Goal: Task Accomplishment & Management: Use online tool/utility

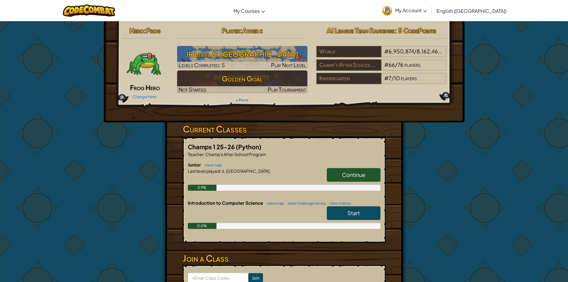
drag, startPoint x: 121, startPoint y: 62, endPoint x: 130, endPoint y: 66, distance: 10.1
click at [130, 66] on div at bounding box center [144, 64] width 44 height 36
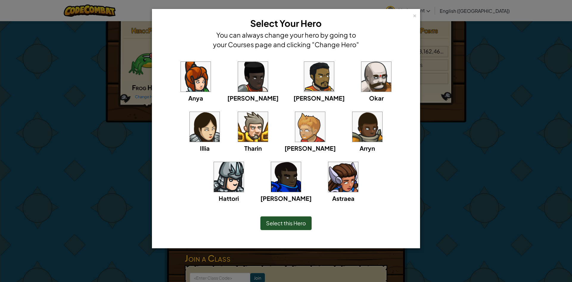
click at [137, 69] on div "× Select Your Hero You can always change your hero by going to your Courses pag…" at bounding box center [286, 141] width 572 height 282
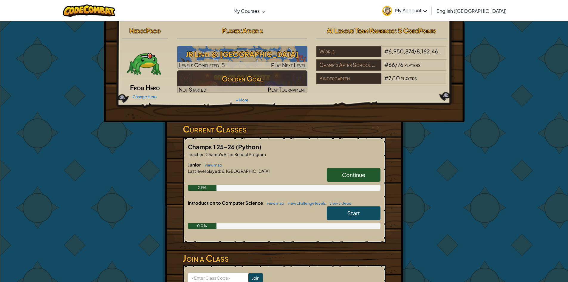
click at [151, 80] on img at bounding box center [144, 64] width 36 height 36
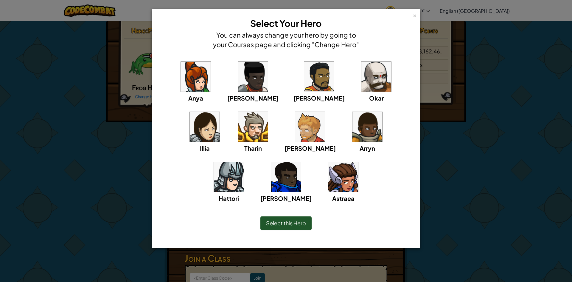
click at [244, 146] on span "Tharin" at bounding box center [253, 147] width 18 height 7
click at [304, 218] on div "Select this Hero" at bounding box center [285, 223] width 51 height 14
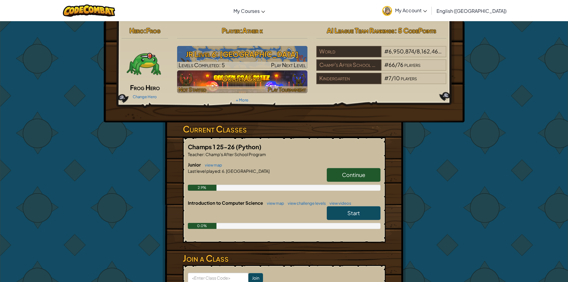
click at [269, 86] on span "Play Tournament" at bounding box center [287, 89] width 38 height 7
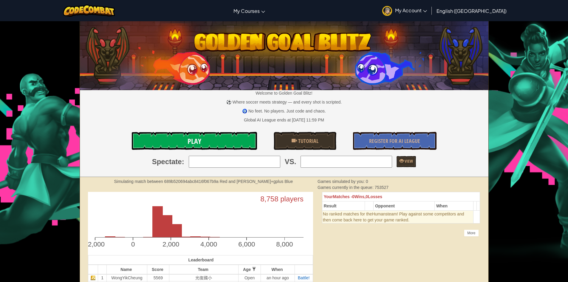
click at [220, 138] on link "Play" at bounding box center [194, 141] width 125 height 18
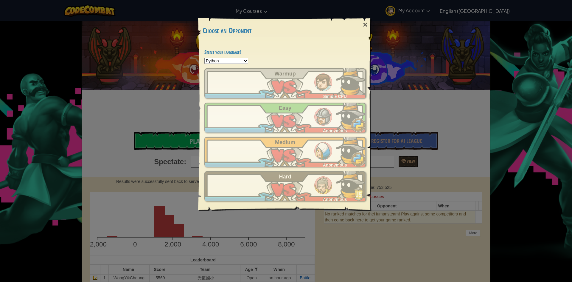
click at [355, 167] on div "atkijvekinatchamps Simple CPU Warmup atkijvekinatchamps Anonymous Easy atkijvek…" at bounding box center [284, 134] width 161 height 133
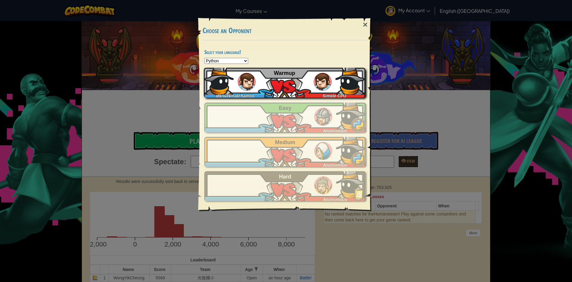
click at [347, 93] on div "Simple CPU" at bounding box center [333, 94] width 65 height 6
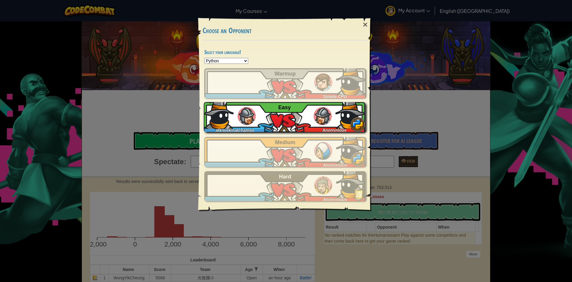
click at [298, 119] on div "atkijvekinatchamps Anonymous Easy" at bounding box center [284, 117] width 161 height 30
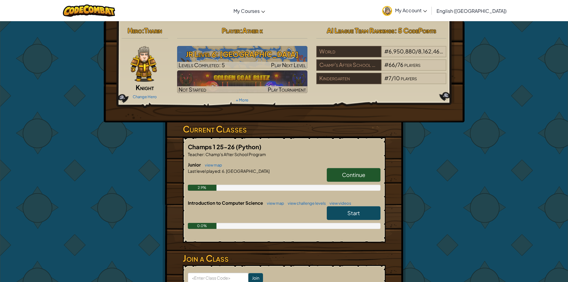
click at [427, 13] on span "My Account" at bounding box center [411, 10] width 32 height 6
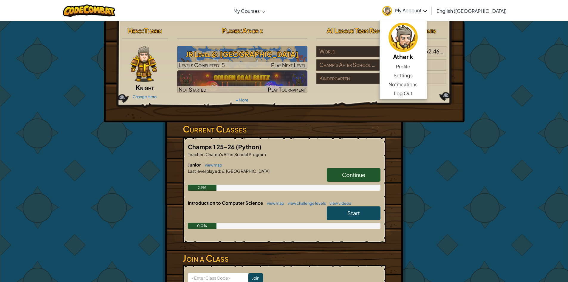
click at [363, 209] on link "Start" at bounding box center [354, 213] width 54 height 14
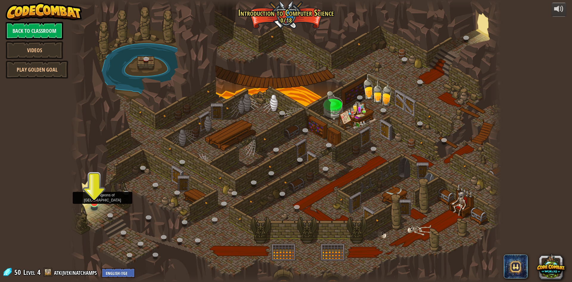
drag, startPoint x: 100, startPoint y: 207, endPoint x: 94, endPoint y: 201, distance: 8.4
click at [95, 202] on div "25. Kithgard Gates (Locked) Escape the Kithgard dungeons, and don't let the gua…" at bounding box center [286, 141] width 431 height 282
click at [94, 201] on img at bounding box center [94, 190] width 12 height 27
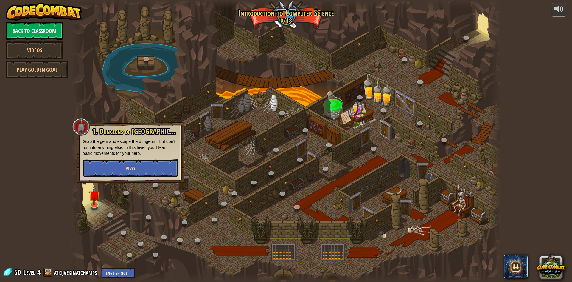
click at [153, 164] on button "Play" at bounding box center [131, 168] width 96 height 18
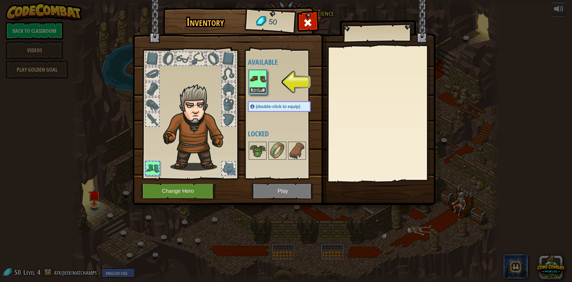
click at [259, 88] on button "Equip" at bounding box center [257, 90] width 17 height 6
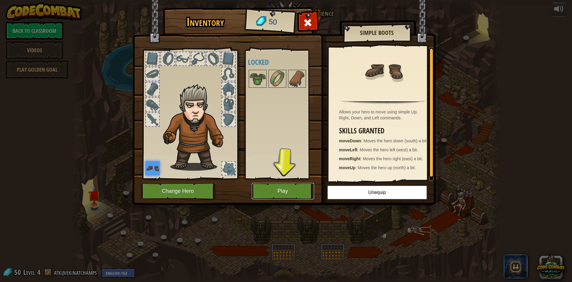
click at [294, 192] on button "Play" at bounding box center [283, 191] width 62 height 16
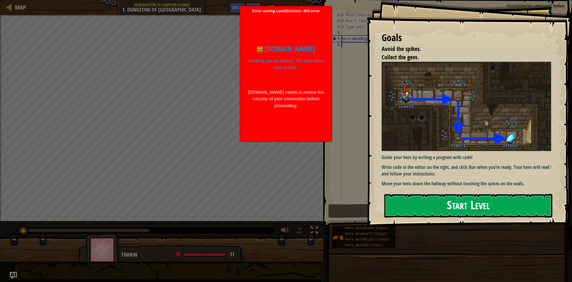
drag, startPoint x: 499, startPoint y: 129, endPoint x: 512, endPoint y: 124, distance: 13.3
click at [512, 124] on div "Goals Avoid the spikes. Collect the gem. Guide your hero by writing a program w…" at bounding box center [469, 113] width 205 height 226
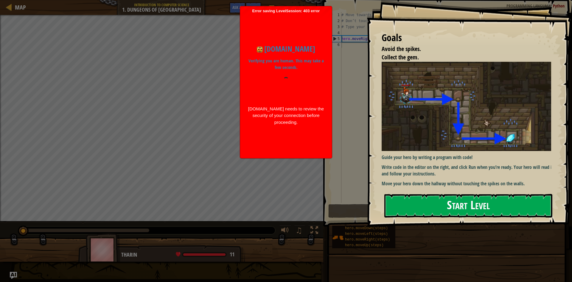
drag, startPoint x: 507, startPoint y: 161, endPoint x: 501, endPoint y: 197, distance: 36.5
click at [502, 193] on div "Goals Avoid the spikes. Collect the gem. Guide your hero by writing a program w…" at bounding box center [469, 113] width 205 height 226
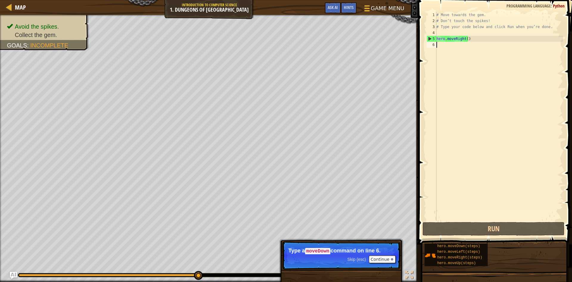
click at [27, 0] on html "Map Introduction to Computer Science 1. Dungeons of Kithgard Game Menu Done Hin…" at bounding box center [286, 141] width 572 height 282
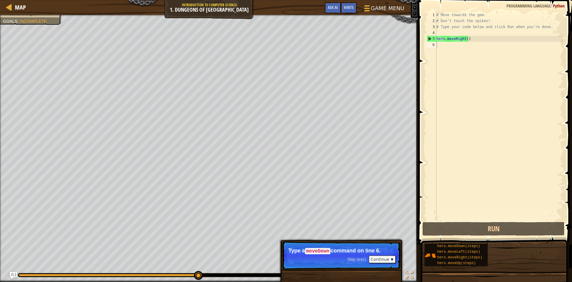
click at [74, 23] on div "Avoid the spikes. Collect the gem. Goals : Incomplete" at bounding box center [209, 148] width 418 height 267
click at [350, 9] on span "Hints" at bounding box center [349, 7] width 10 height 6
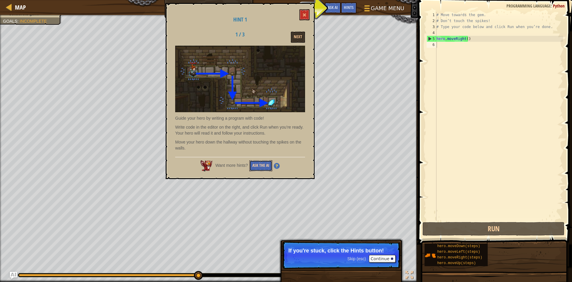
click at [264, 165] on button "Ask the AI" at bounding box center [260, 165] width 23 height 11
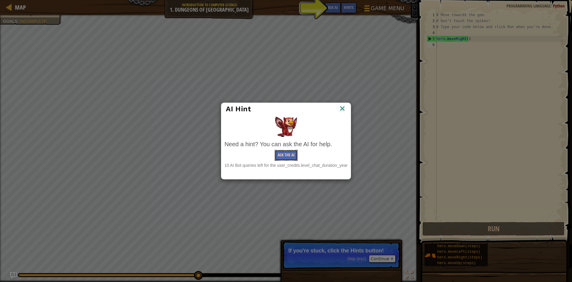
click at [289, 152] on button "Ask the AI" at bounding box center [286, 155] width 23 height 11
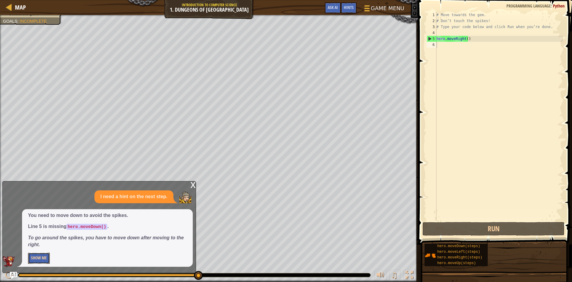
click at [33, 257] on button "Show Me" at bounding box center [39, 257] width 22 height 11
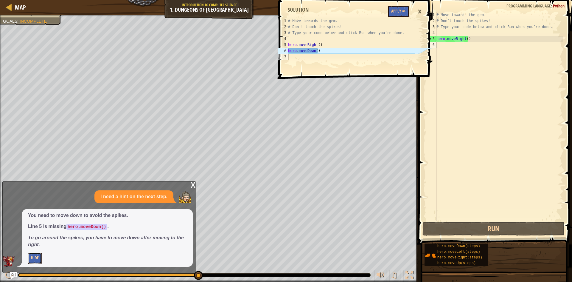
click at [36, 255] on button "Hide" at bounding box center [35, 257] width 14 height 11
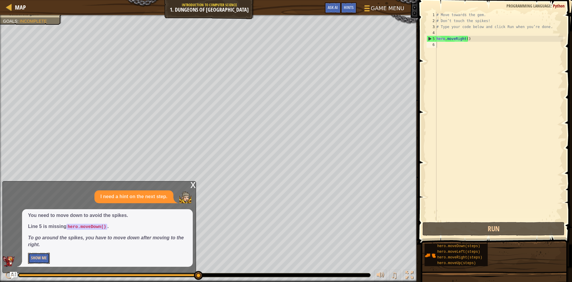
click at [38, 255] on button "Show Me" at bounding box center [39, 257] width 22 height 11
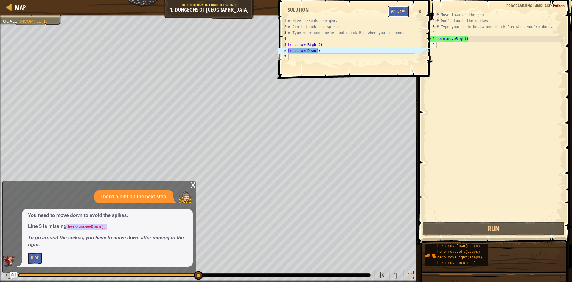
click at [399, 14] on button "Apply =>" at bounding box center [398, 11] width 21 height 11
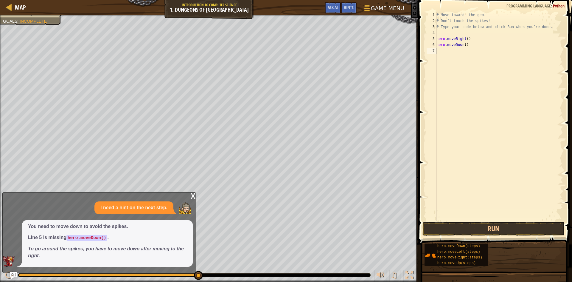
drag, startPoint x: 495, startPoint y: 228, endPoint x: 495, endPoint y: 232, distance: 3.7
click at [495, 232] on button "Run" at bounding box center [493, 229] width 142 height 14
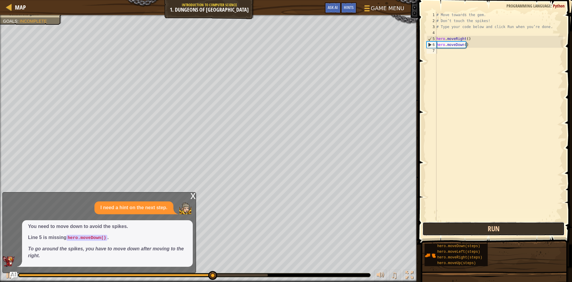
click at [478, 233] on button "Run" at bounding box center [493, 229] width 142 height 14
click at [478, 235] on button "Run" at bounding box center [493, 229] width 142 height 14
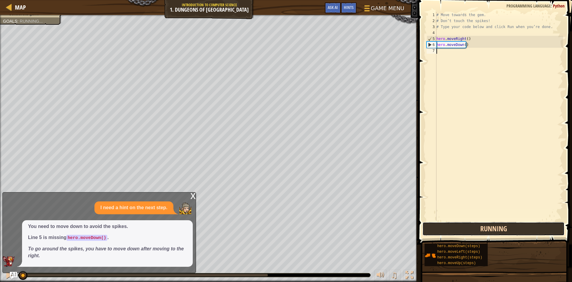
click at [478, 235] on button "Running" at bounding box center [493, 229] width 142 height 14
click at [477, 233] on button "Running" at bounding box center [493, 229] width 142 height 14
click at [472, 233] on button "Run" at bounding box center [493, 229] width 142 height 14
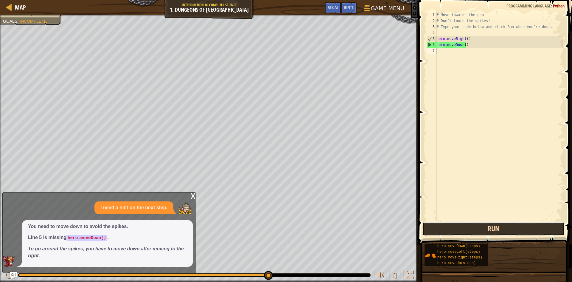
click at [511, 224] on button "Run" at bounding box center [493, 229] width 142 height 14
click at [512, 225] on button "Run" at bounding box center [493, 229] width 142 height 14
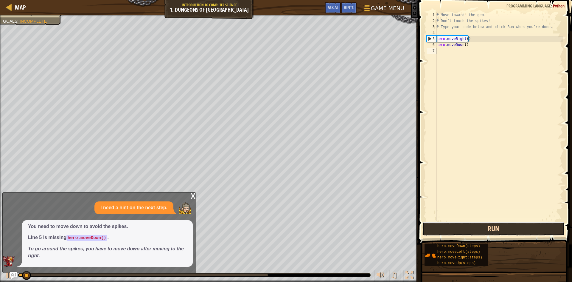
click at [513, 225] on button "Run" at bounding box center [493, 229] width 142 height 14
click at [512, 229] on button "Run" at bounding box center [493, 229] width 142 height 14
click at [512, 230] on button "Run" at bounding box center [493, 229] width 142 height 14
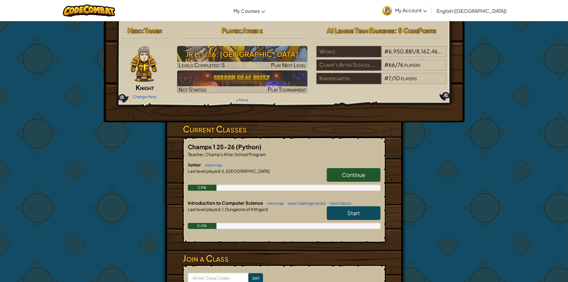
click at [363, 175] on span "Continue" at bounding box center [353, 174] width 23 height 7
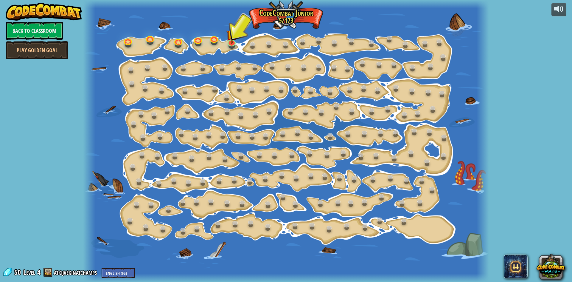
click at [231, 49] on div at bounding box center [286, 141] width 406 height 282
click at [229, 42] on img at bounding box center [231, 30] width 11 height 25
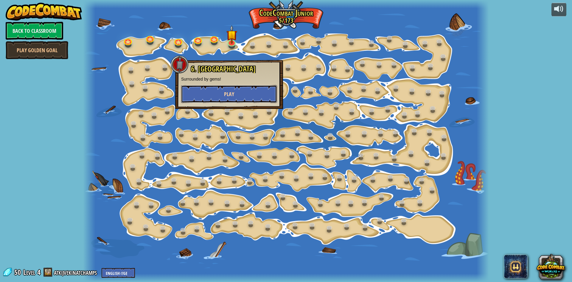
click at [240, 87] on button "Play" at bounding box center [229, 94] width 96 height 18
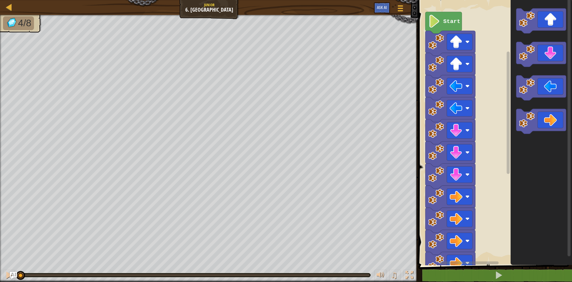
click at [440, 24] on image "Blockly Workspace" at bounding box center [434, 21] width 12 height 13
click at [440, 23] on image "Blockly Workspace" at bounding box center [434, 21] width 12 height 13
click at [441, 22] on icon "Blockly Workspace" at bounding box center [443, 23] width 36 height 22
click at [440, 22] on image "Blockly Workspace" at bounding box center [434, 21] width 12 height 13
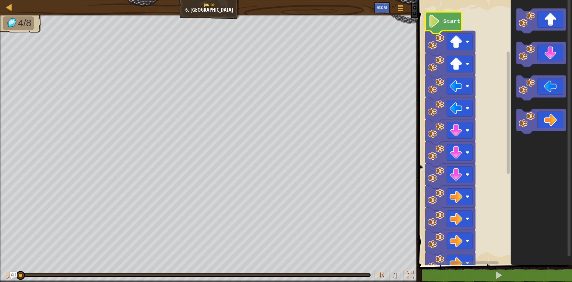
click at [439, 22] on image "Blockly Workspace" at bounding box center [434, 21] width 12 height 13
click at [440, 21] on image "Blockly Workspace" at bounding box center [434, 21] width 12 height 13
